Goal: Task Accomplishment & Management: Use online tool/utility

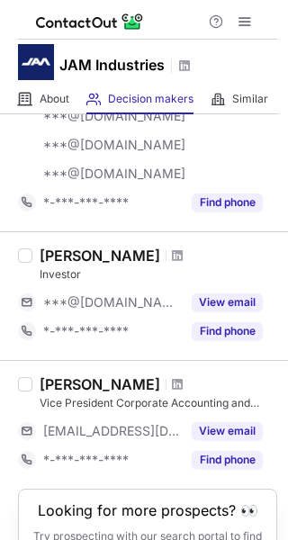
scroll to position [1710, 0]
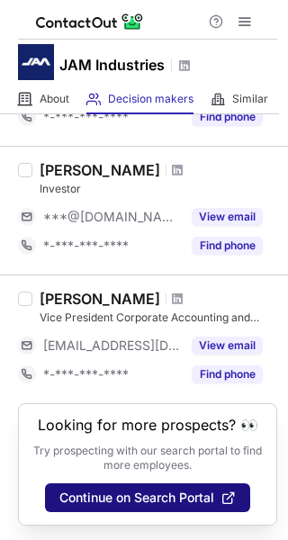
click at [134, 501] on span "Continue on Search Portal" at bounding box center [136, 498] width 155 height 14
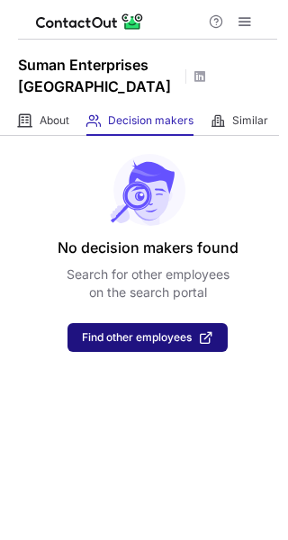
click at [145, 342] on span "Find other employees" at bounding box center [137, 337] width 110 height 13
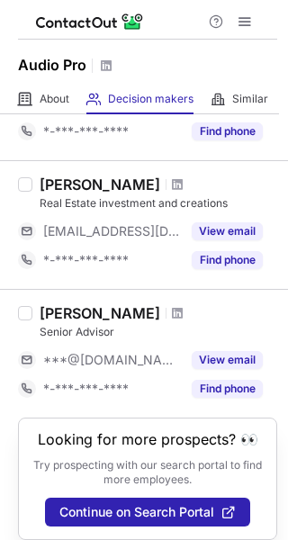
scroll to position [1365, 0]
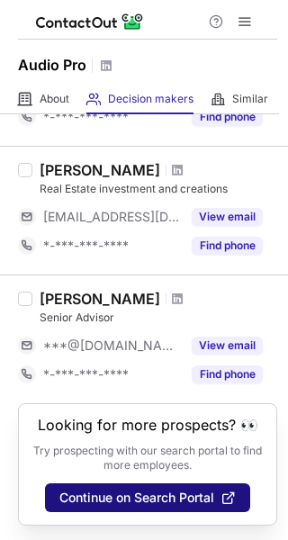
click at [108, 488] on button "Continue on Search Portal" at bounding box center [147, 497] width 205 height 29
